Goal: Information Seeking & Learning: Learn about a topic

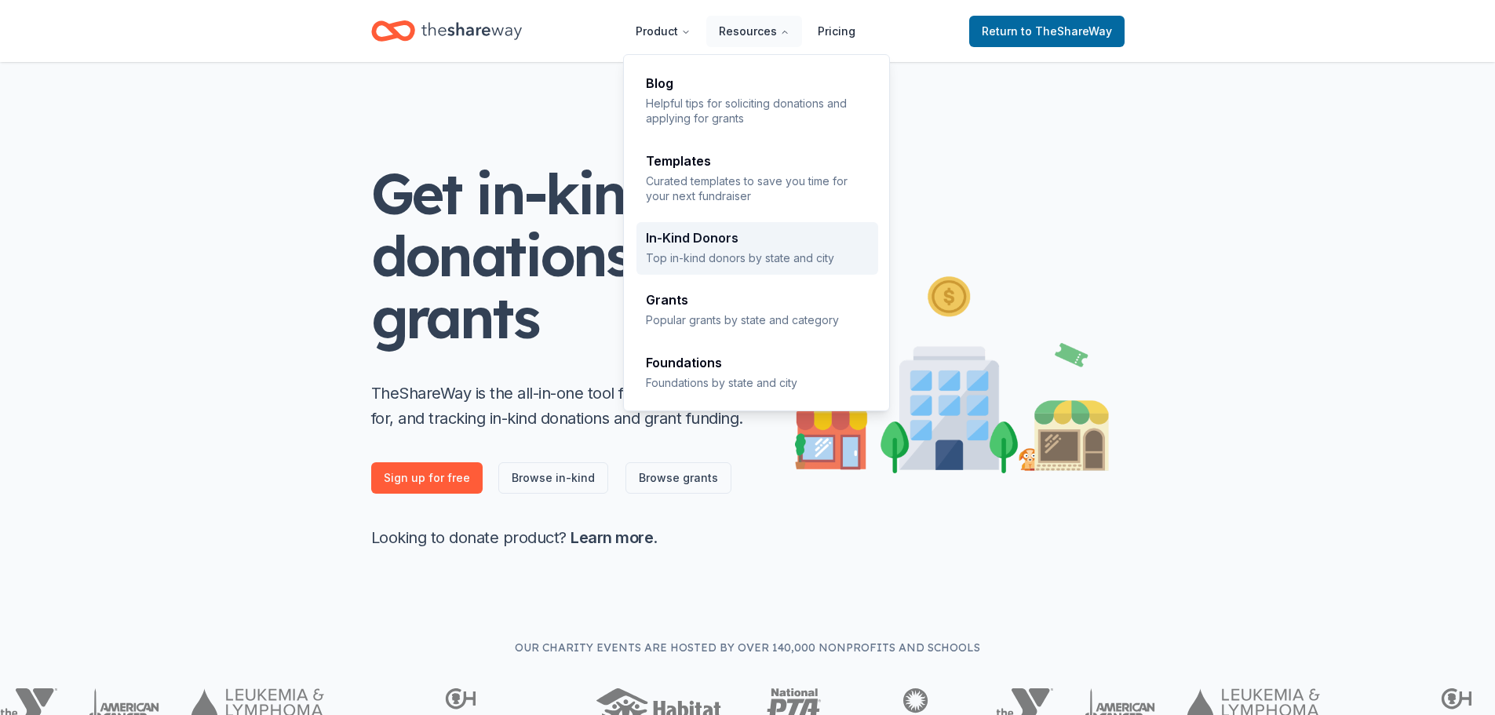
click at [703, 246] on div "In-Kind Donors Top in-kind donors by state and city" at bounding box center [757, 248] width 223 height 34
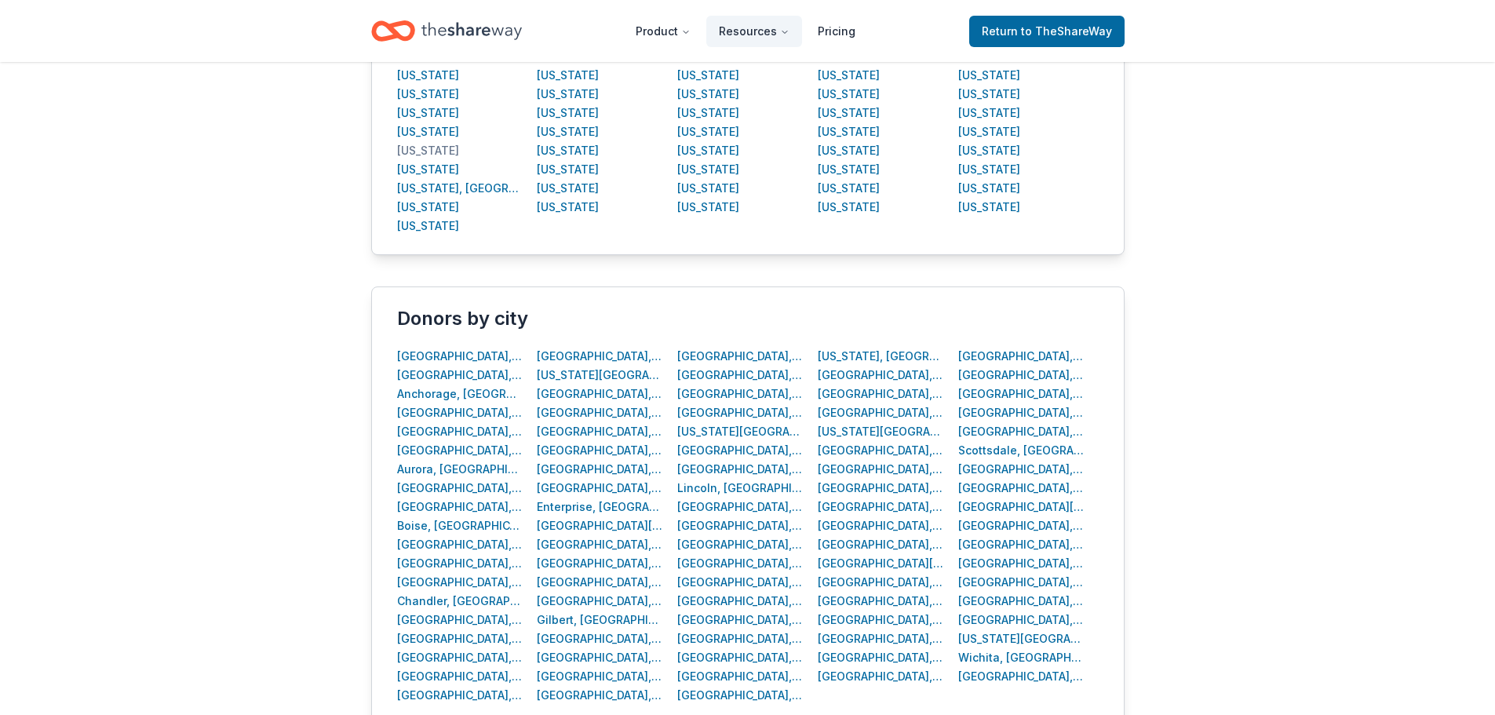
scroll to position [549, 0]
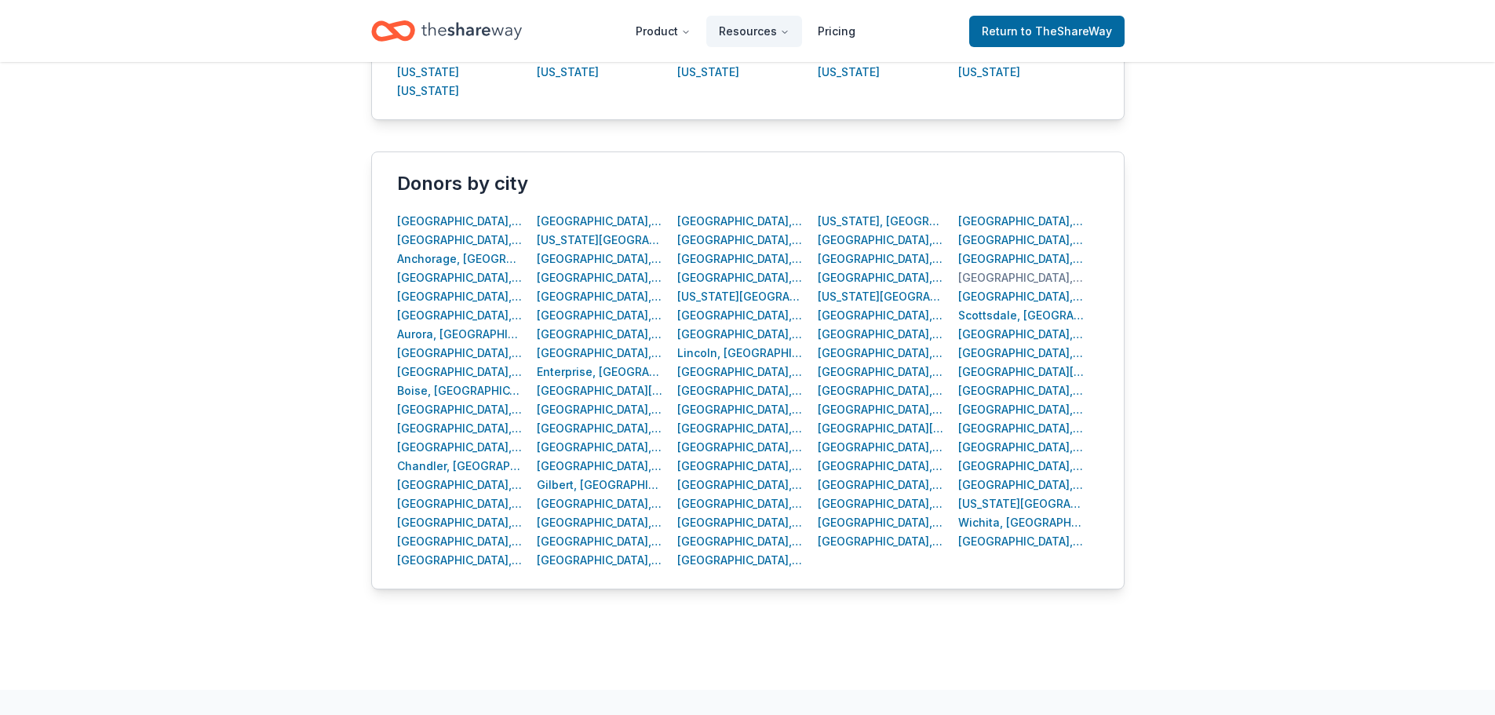
click at [1026, 275] on div "[GEOGRAPHIC_DATA], [GEOGRAPHIC_DATA]" at bounding box center [1021, 277] width 126 height 19
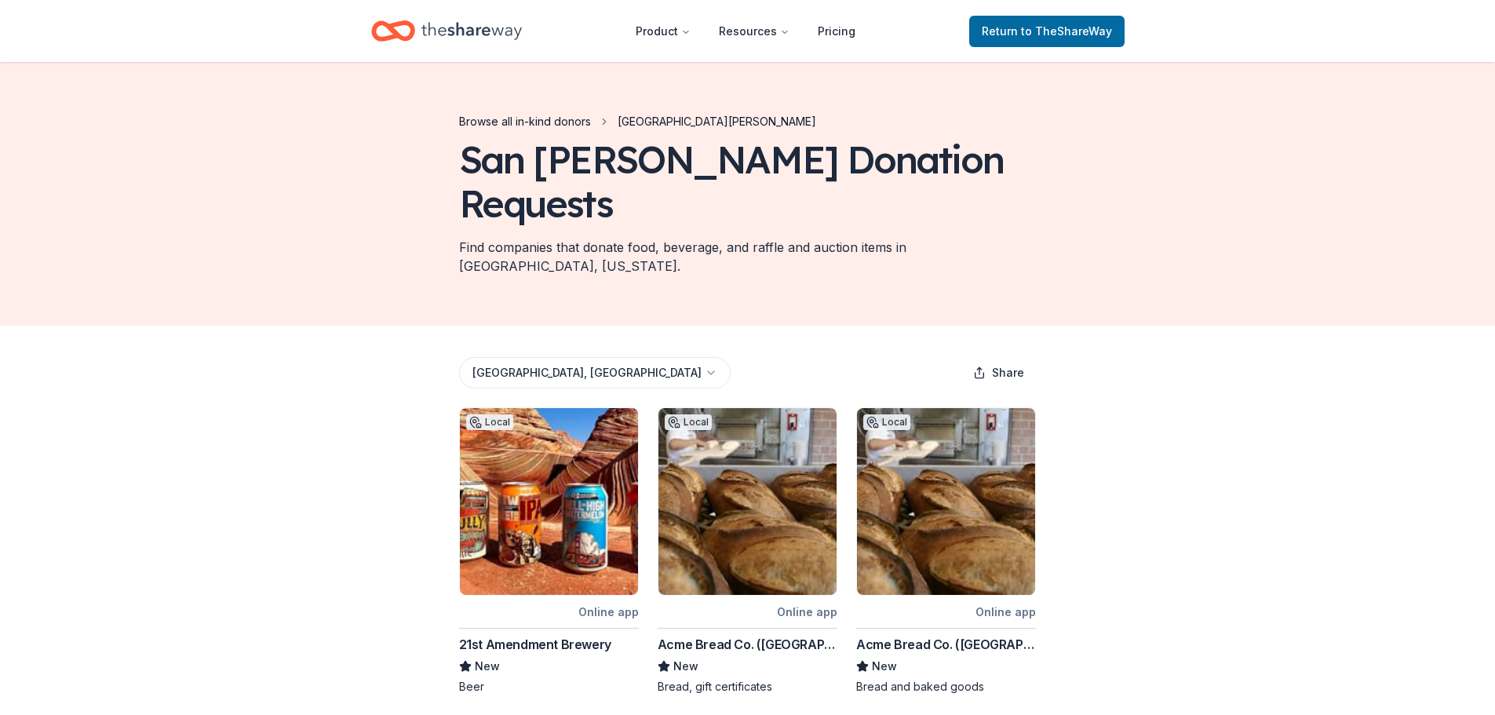
click at [550, 117] on link "Browse all in-kind donors" at bounding box center [525, 121] width 132 height 19
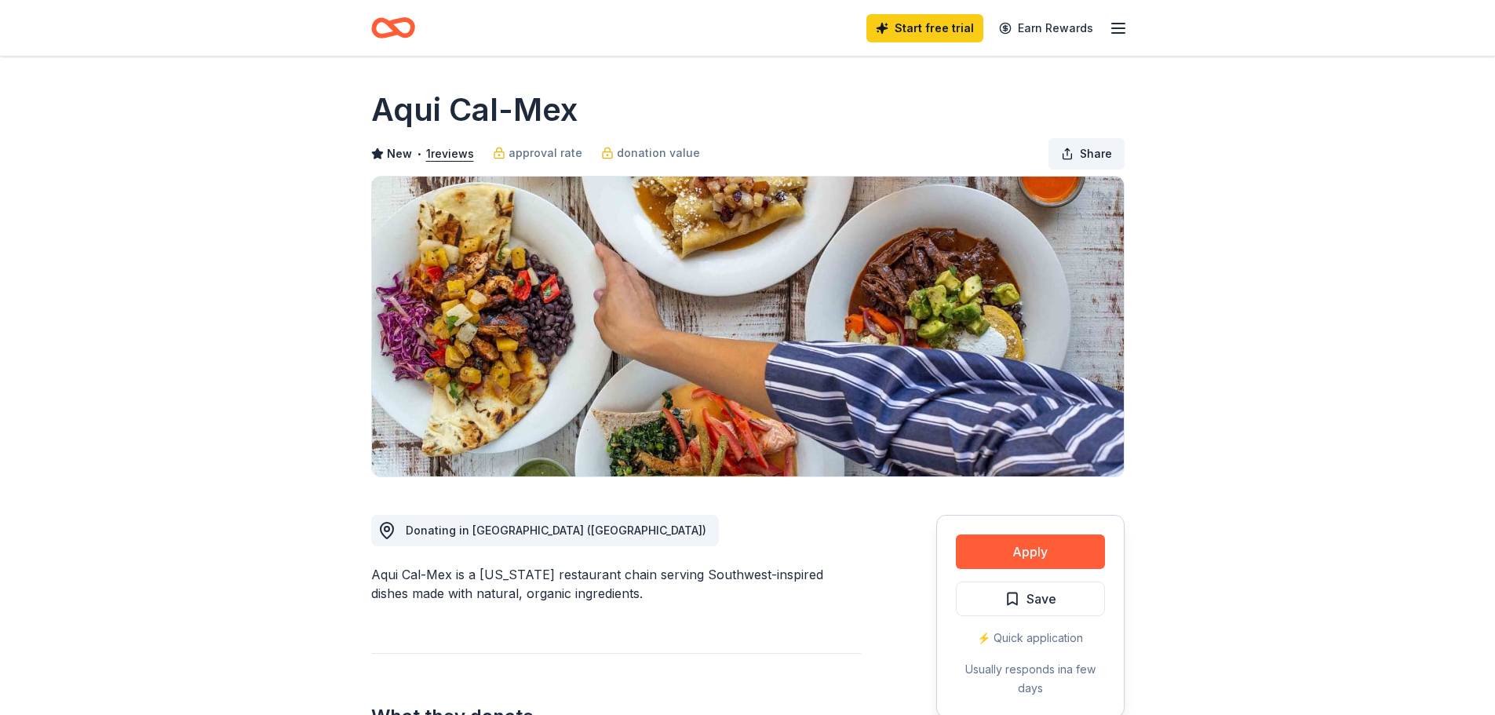
click at [1076, 161] on button "Share" at bounding box center [1086, 153] width 76 height 31
click at [392, 27] on icon "Home" at bounding box center [400, 28] width 24 height 16
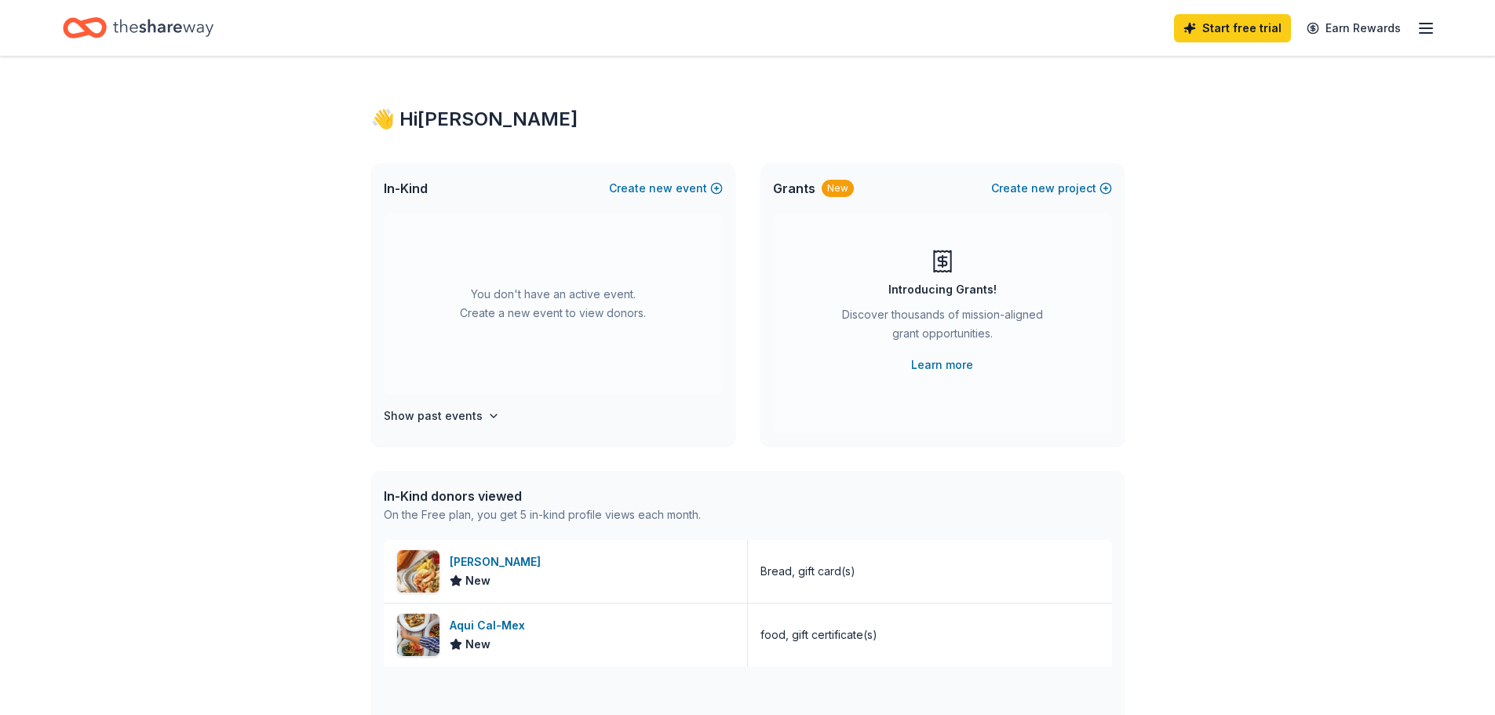
click at [150, 35] on icon "Home" at bounding box center [163, 28] width 100 height 32
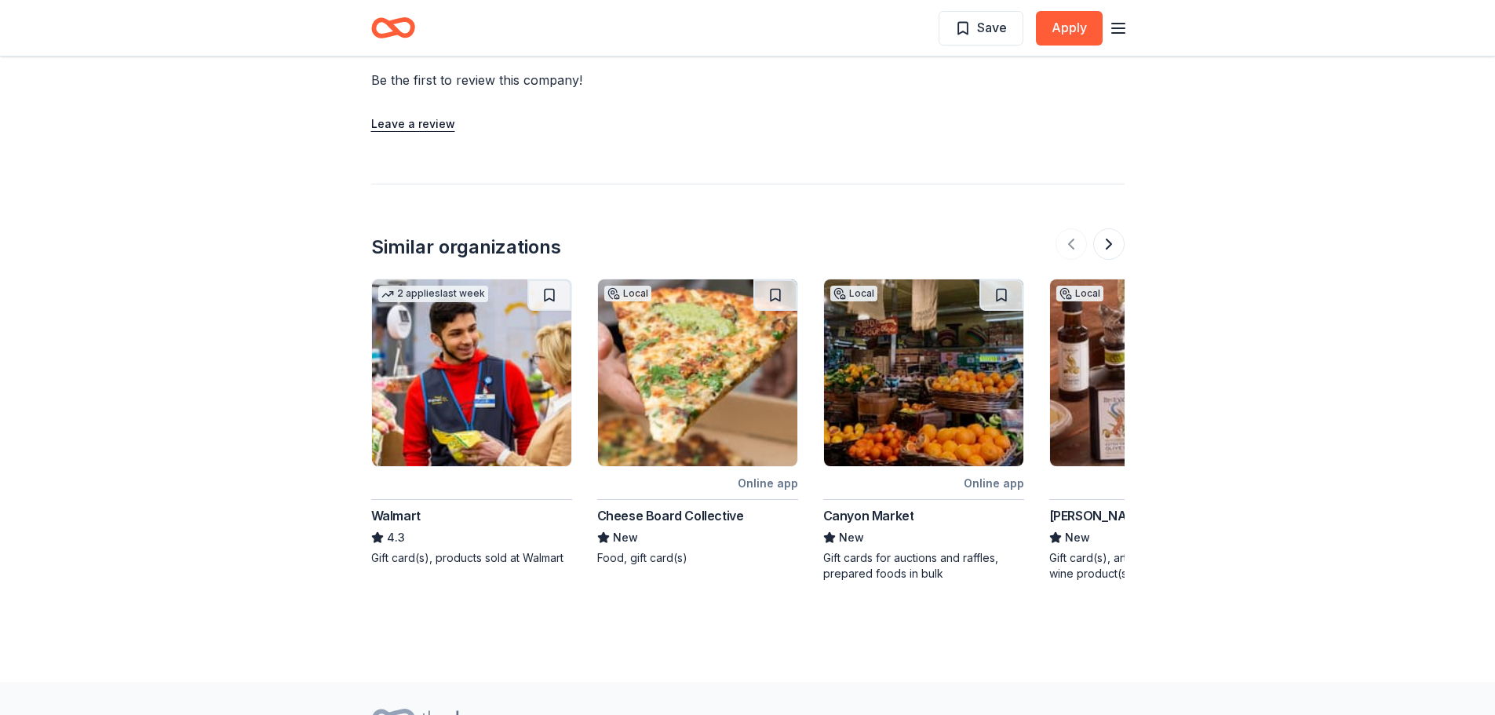
scroll to position [1441, 0]
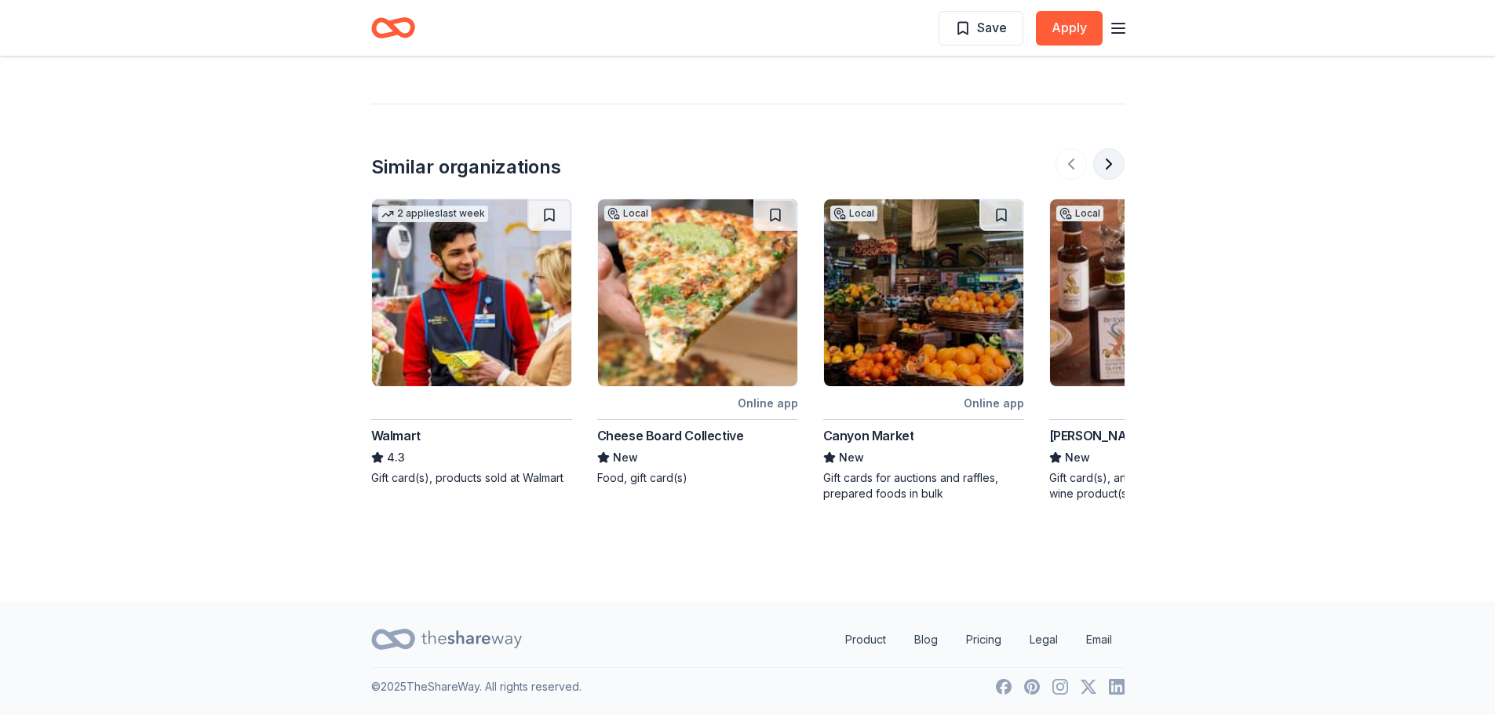
click at [1106, 160] on button at bounding box center [1108, 163] width 31 height 31
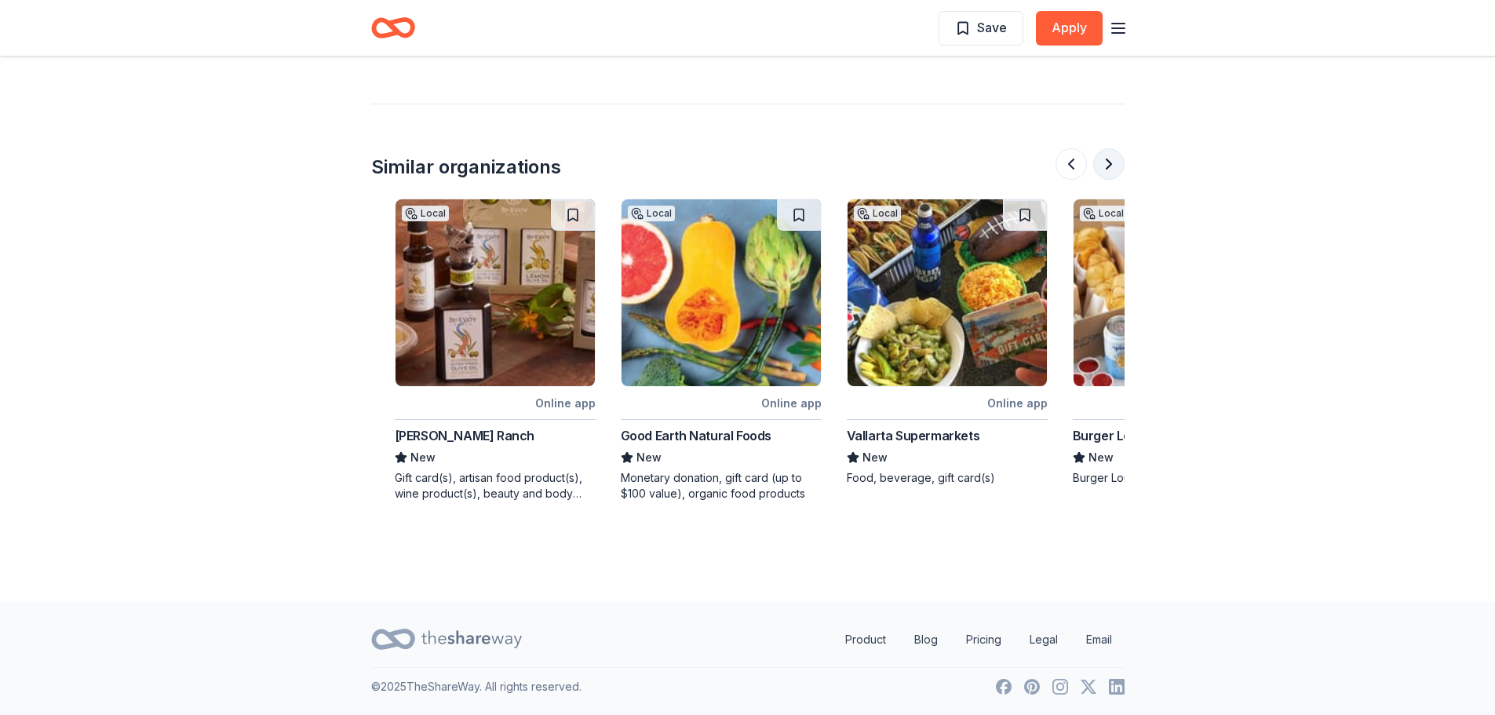
scroll to position [0, 678]
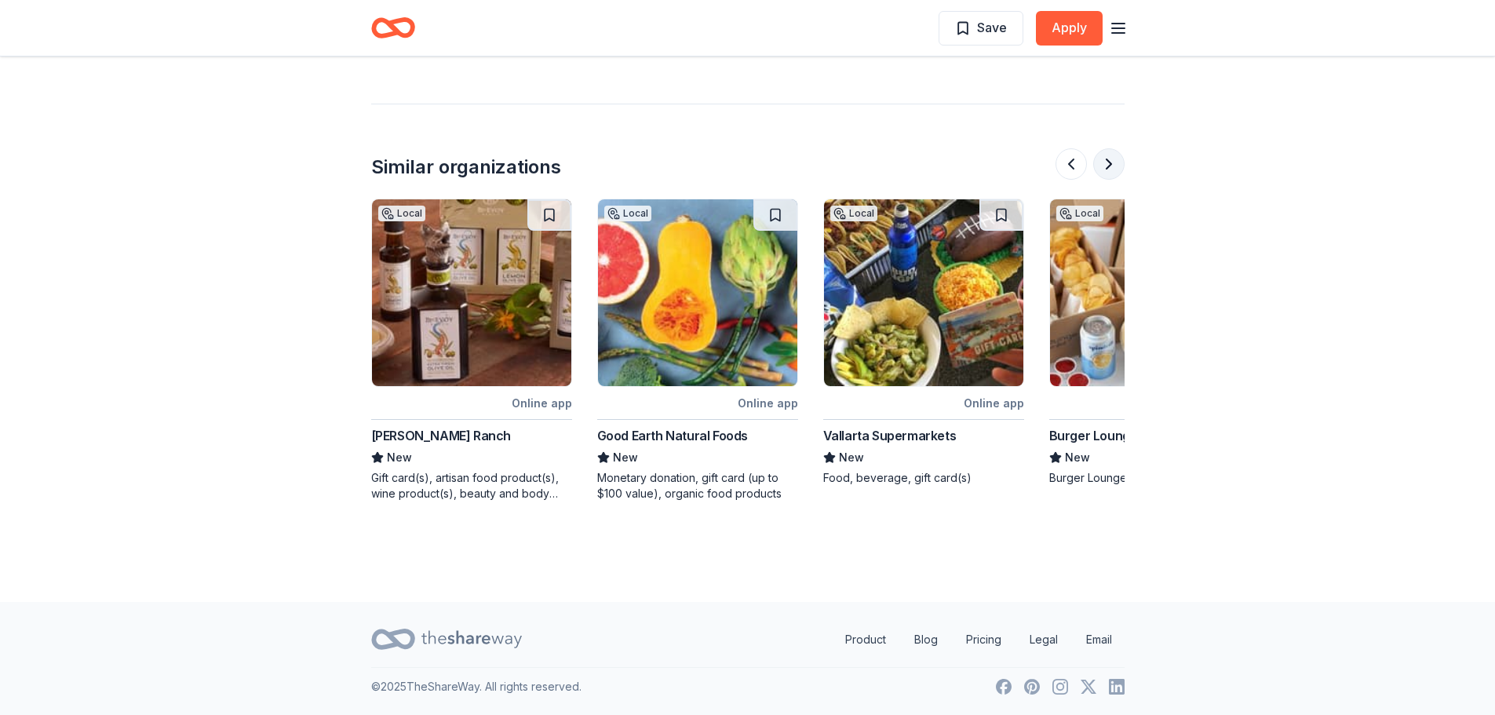
click at [1109, 169] on button at bounding box center [1108, 163] width 31 height 31
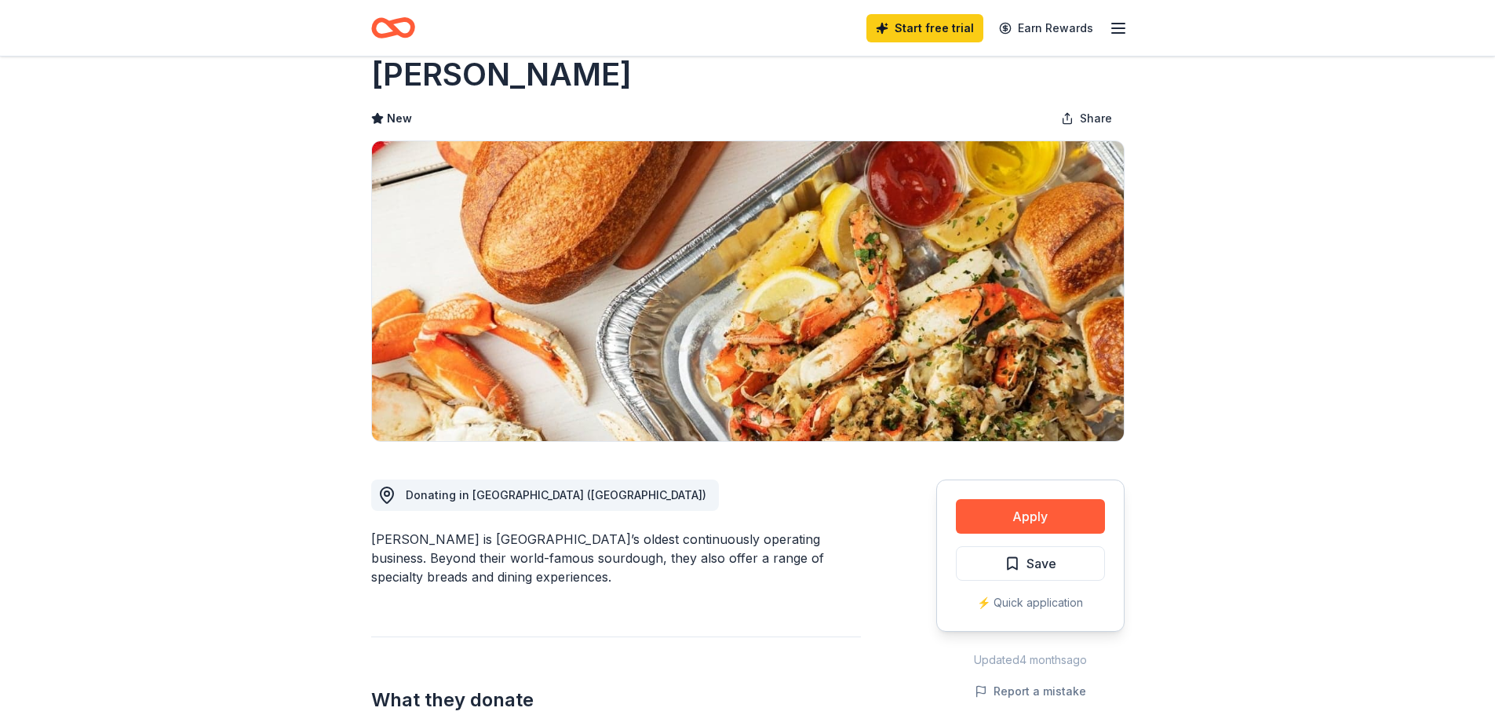
scroll to position [0, 0]
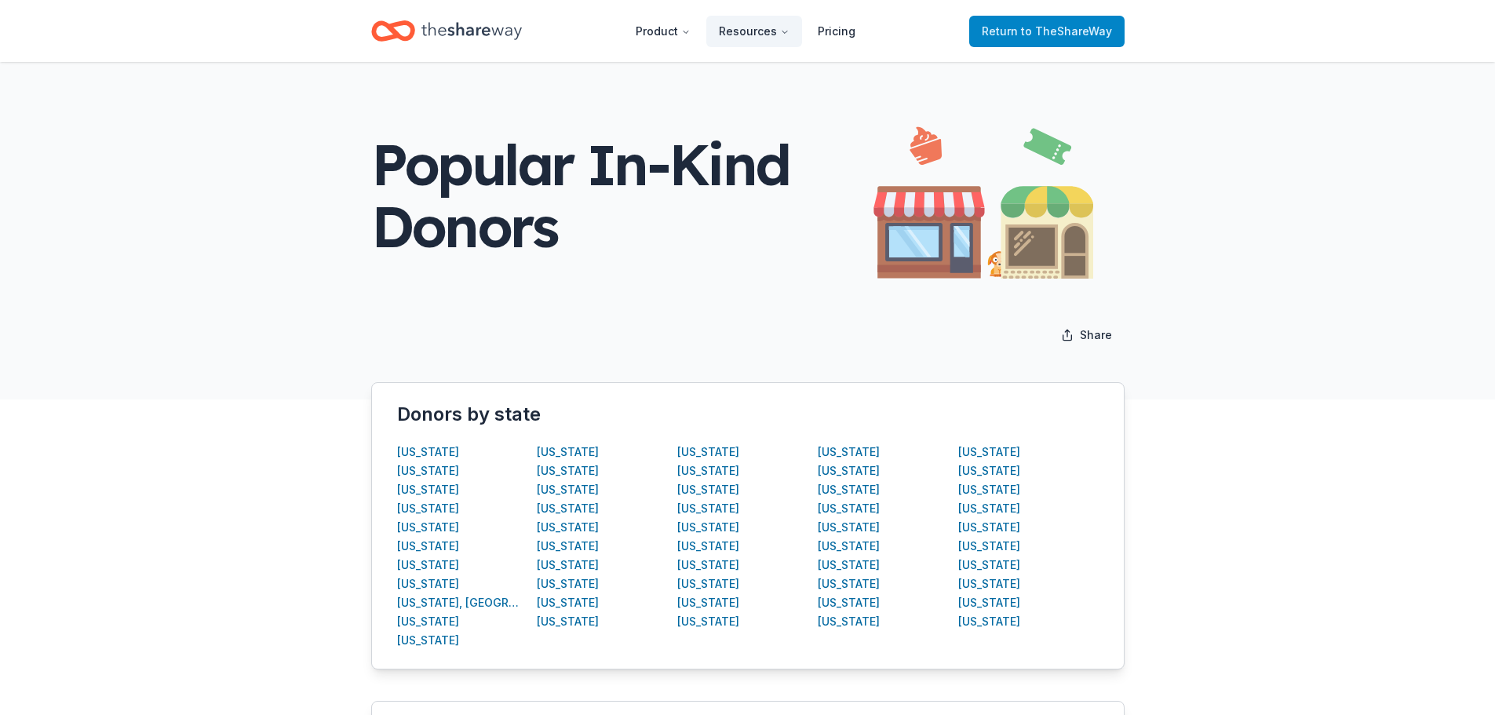
click at [1023, 32] on span "Return to TheShareWay" at bounding box center [1047, 31] width 130 height 19
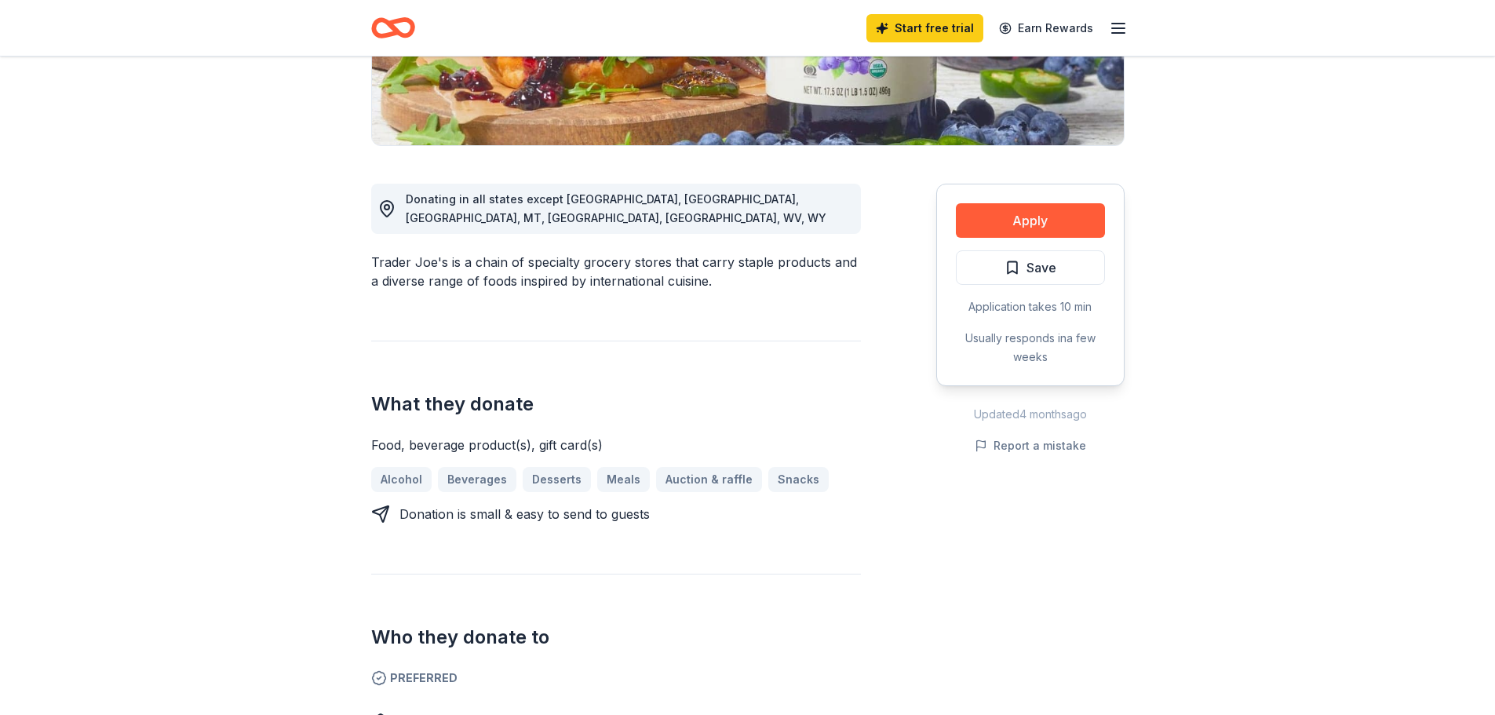
scroll to position [366, 0]
